Goal: Information Seeking & Learning: Find specific page/section

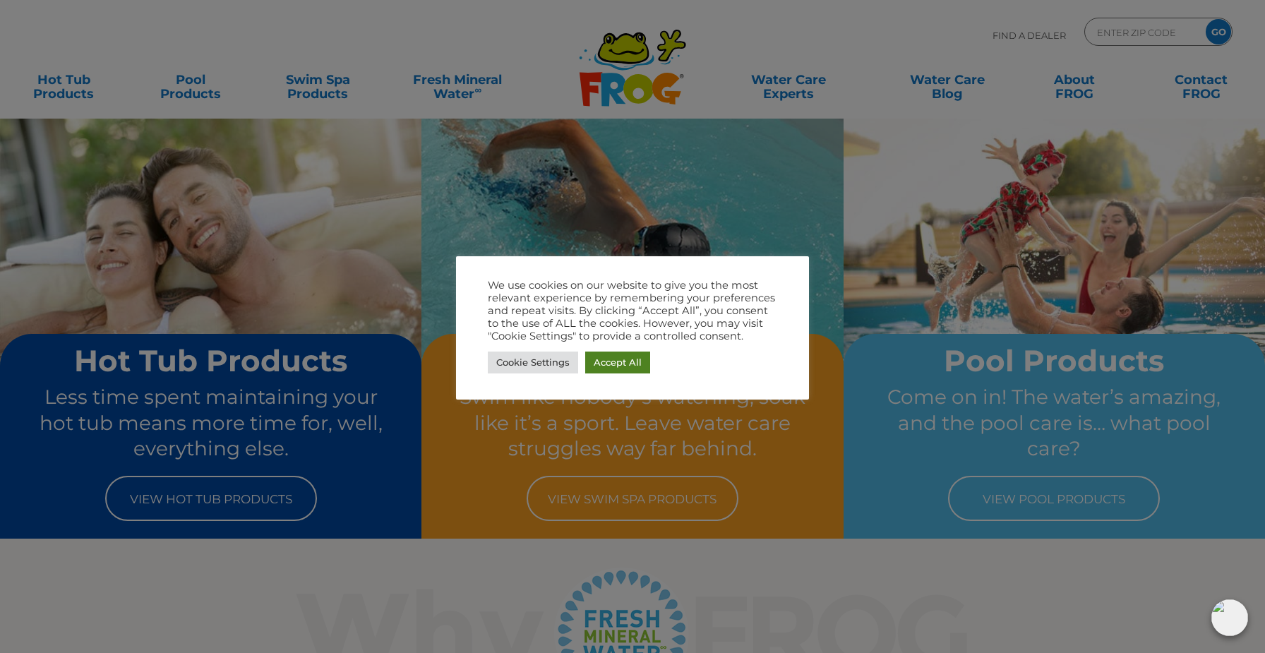
click at [625, 362] on link "Accept All" at bounding box center [617, 363] width 65 height 22
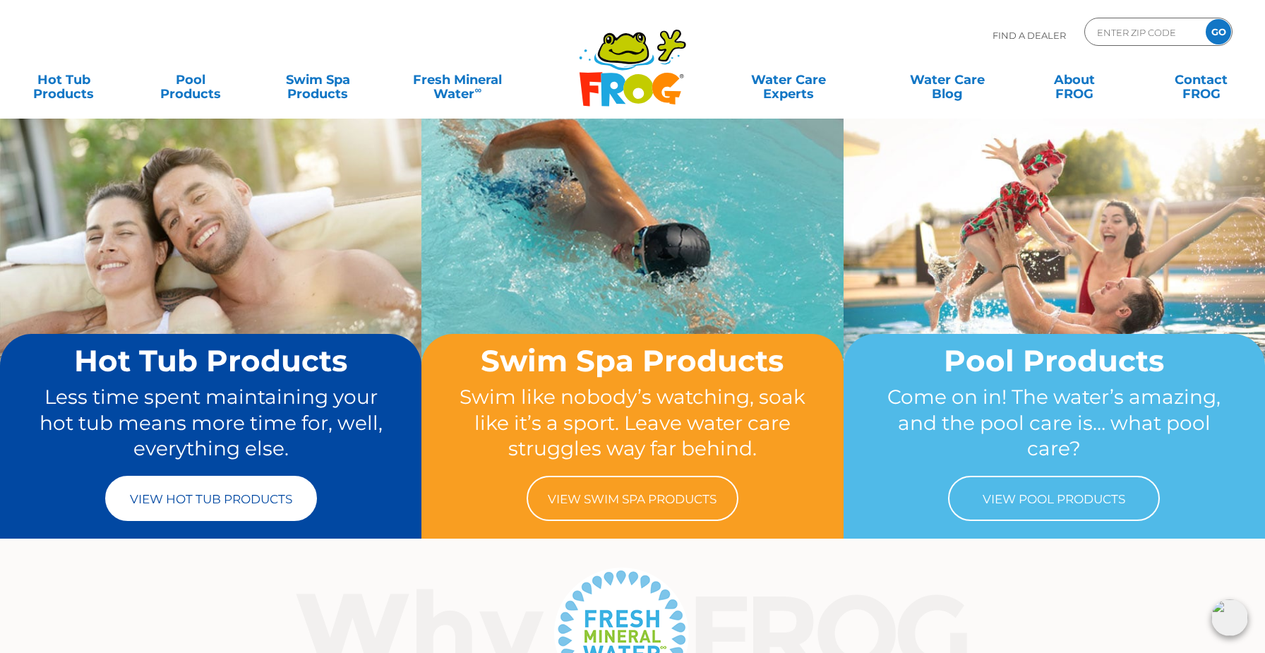
click at [244, 489] on link "View Hot Tub Products" at bounding box center [211, 498] width 212 height 45
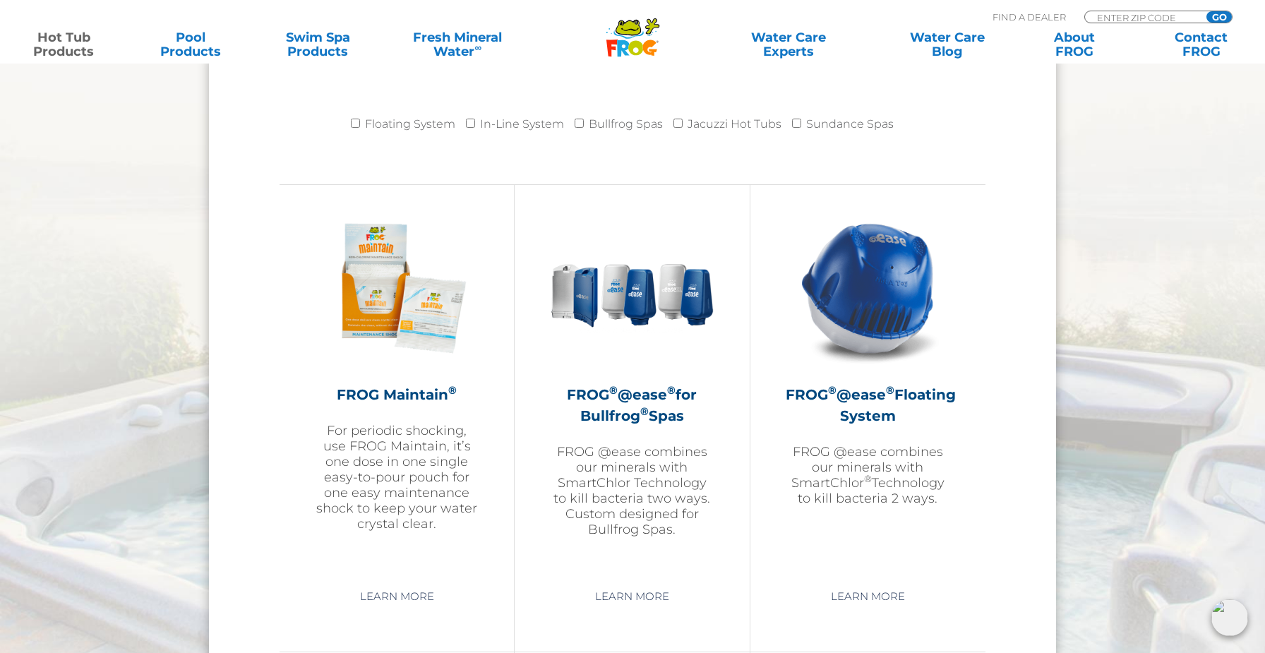
scroll to position [1480, 0]
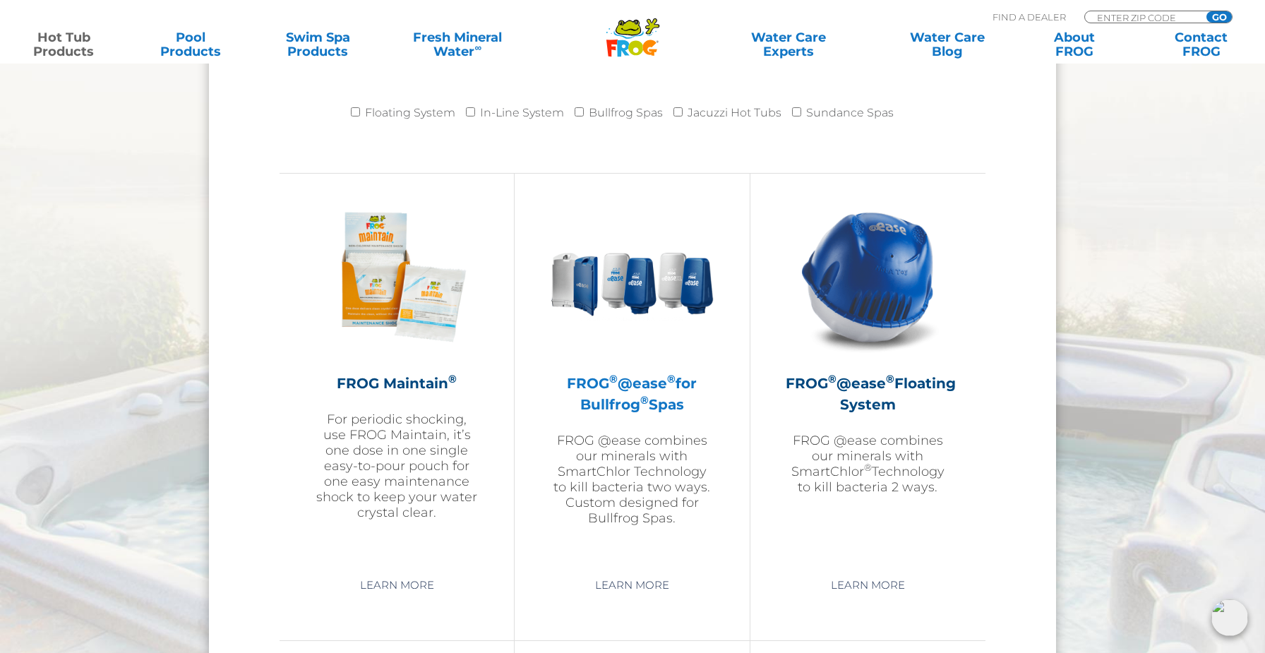
click at [631, 395] on h2 "FROG ® @ease ® for Bullfrog ® Spas" at bounding box center [632, 394] width 164 height 42
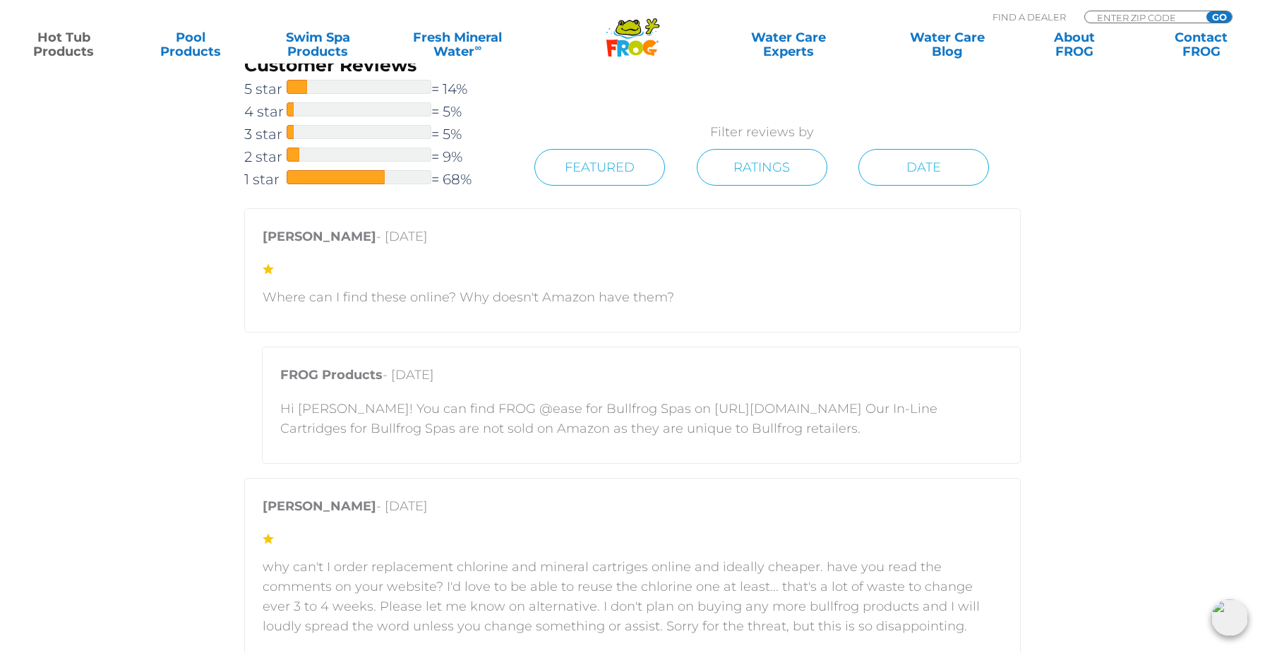
scroll to position [2667, 0]
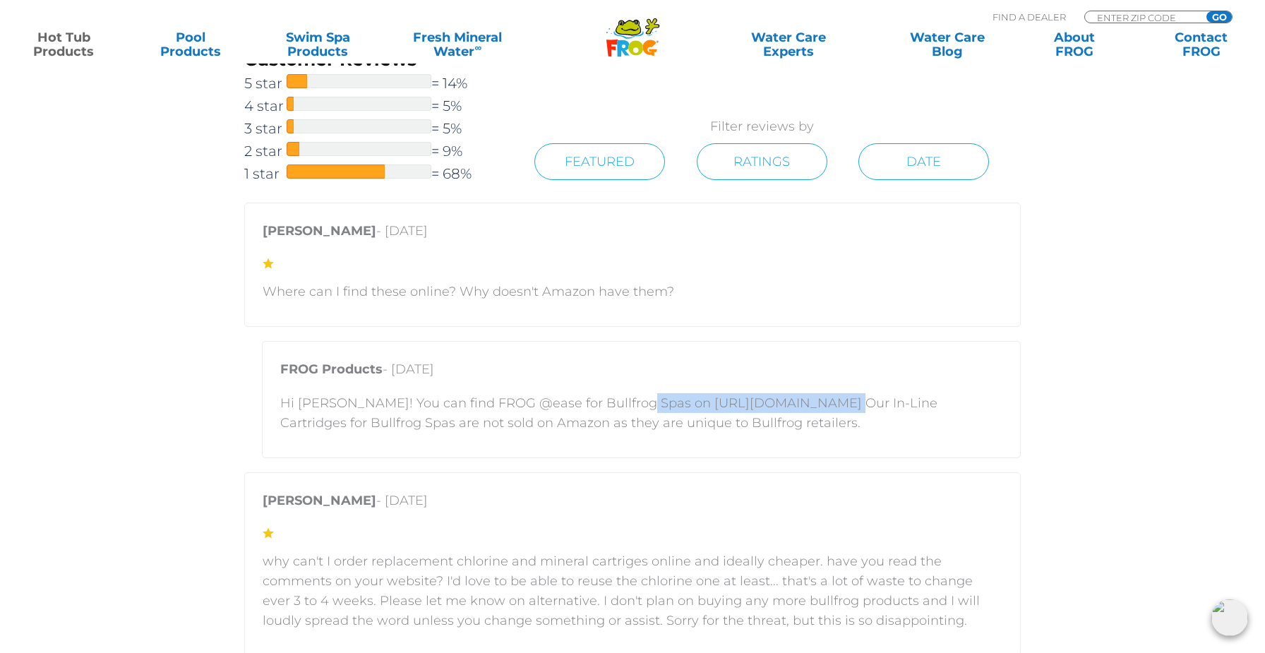
drag, startPoint x: 628, startPoint y: 404, endPoint x: 806, endPoint y: 398, distance: 178.7
click at [806, 398] on p "Hi Matt! You can find FROG @ease for Bullfrog Spas on https://shop.bullfrogspas…" at bounding box center [641, 413] width 722 height 40
copy p "https://shop.bullfrogspas.com"
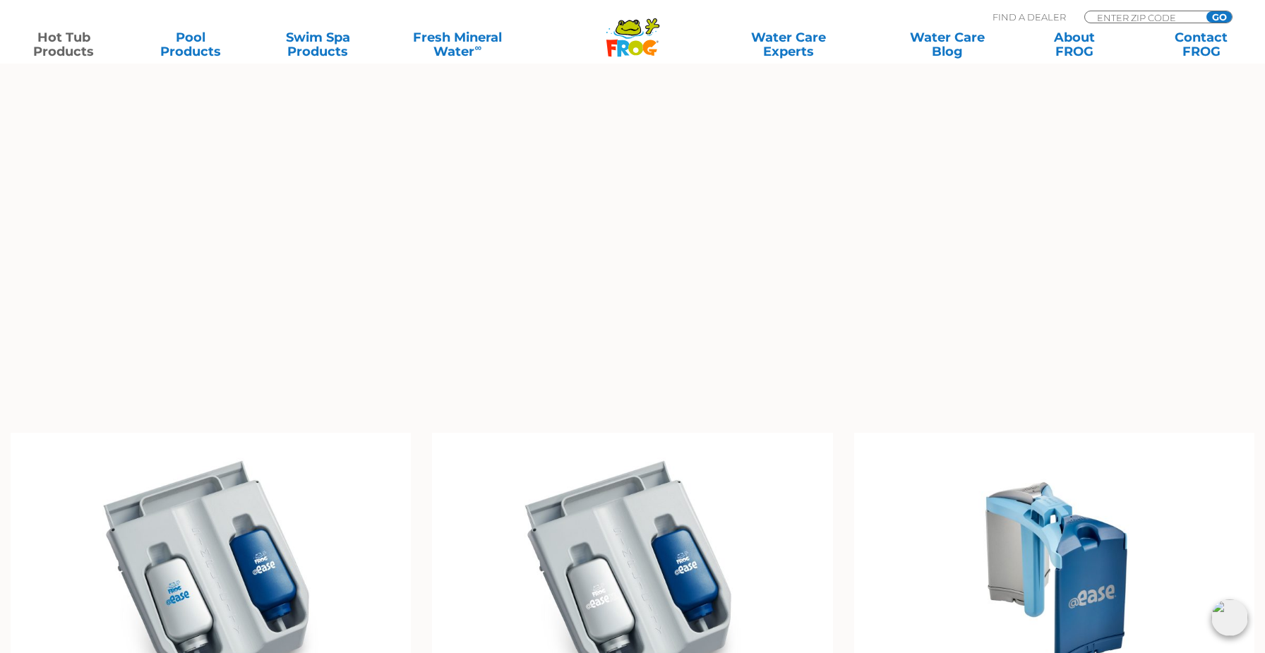
scroll to position [736, 0]
